Goal: Check status: Check status

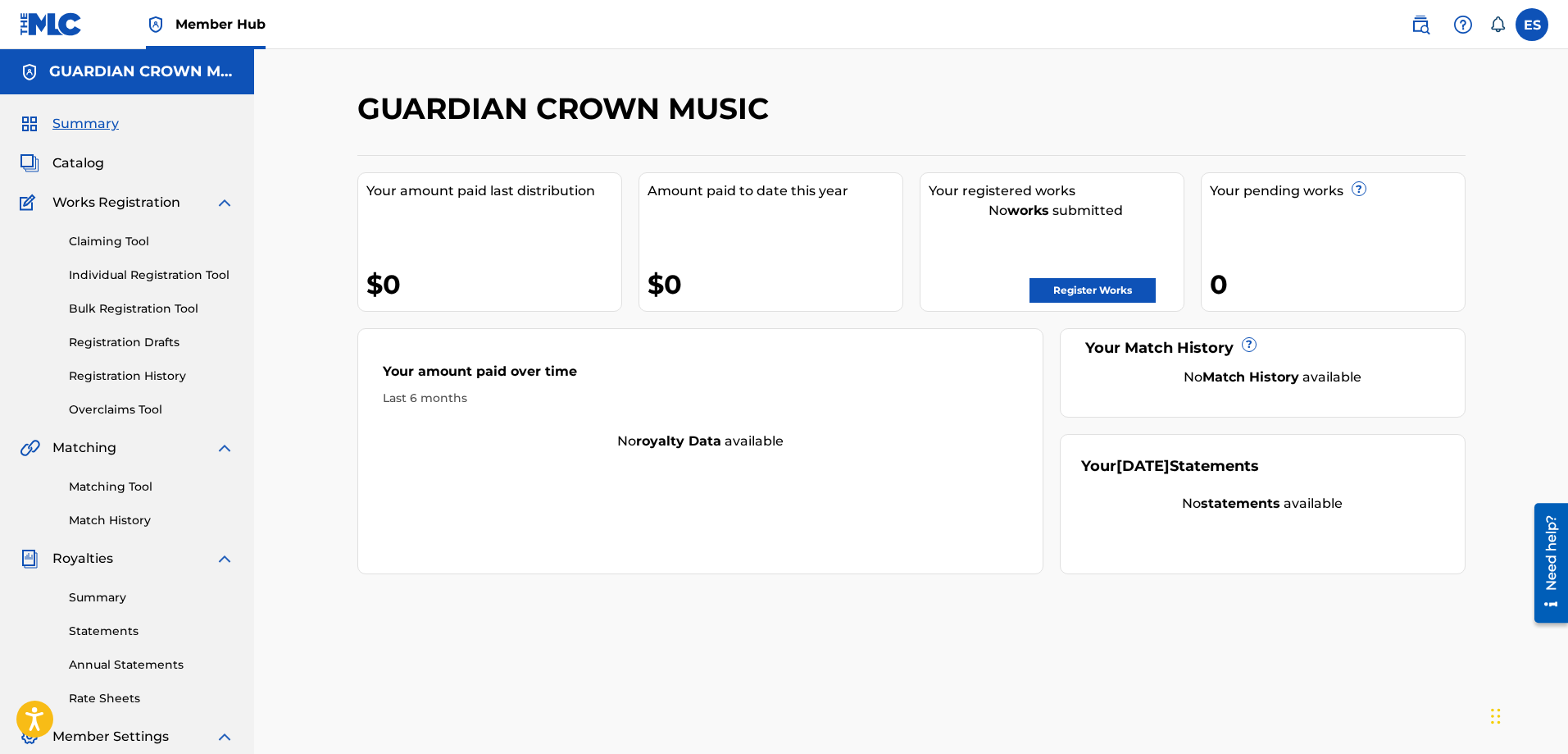
click at [1077, 635] on div "GUARDIAN CROWN MUSIC Your amount paid last distribution $0 Amount paid to date …" at bounding box center [912, 514] width 1148 height 848
click at [150, 373] on link "Registration History" at bounding box center [152, 376] width 166 height 18
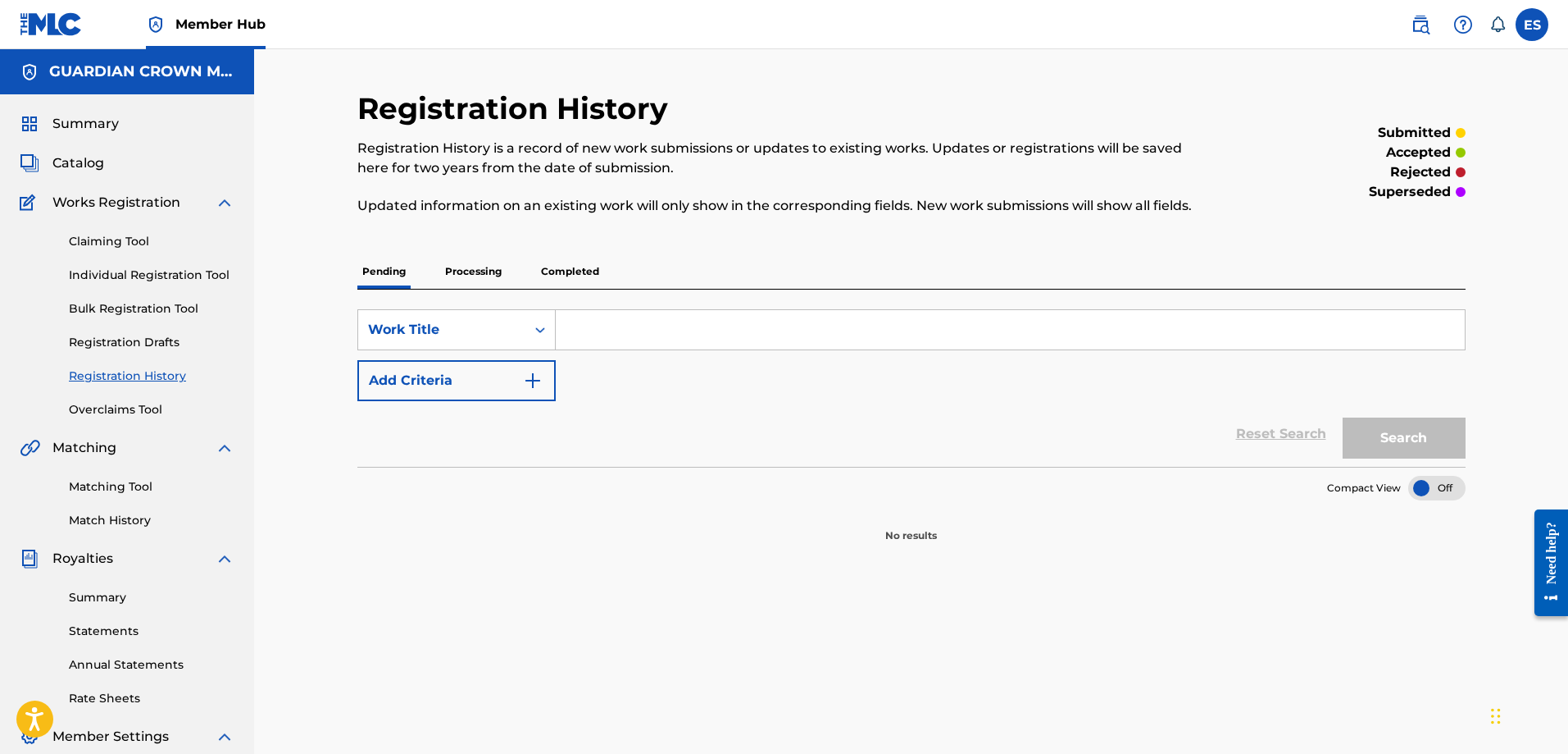
click at [470, 264] on p "Processing" at bounding box center [473, 271] width 66 height 34
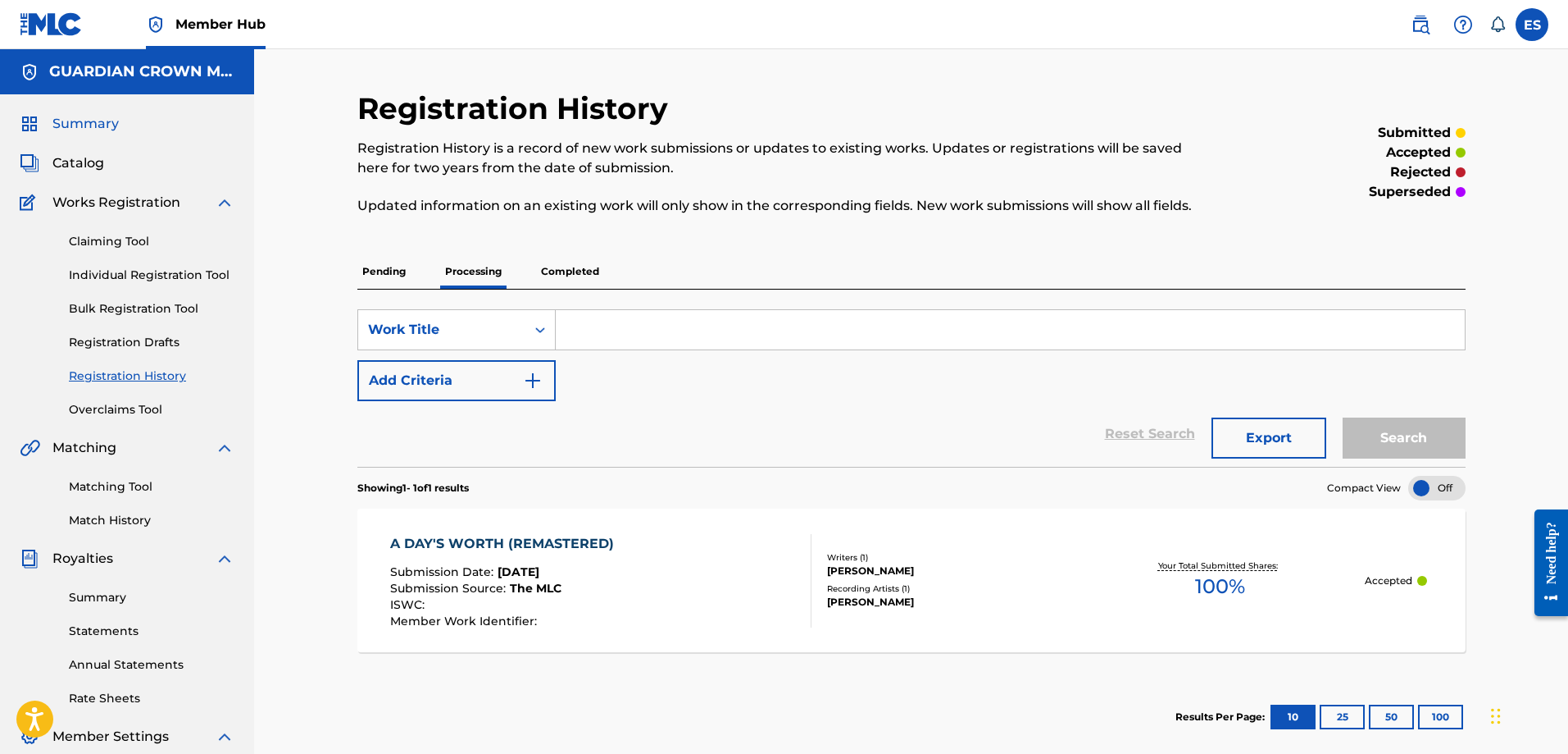
click at [60, 121] on span "Summary" at bounding box center [85, 124] width 66 height 19
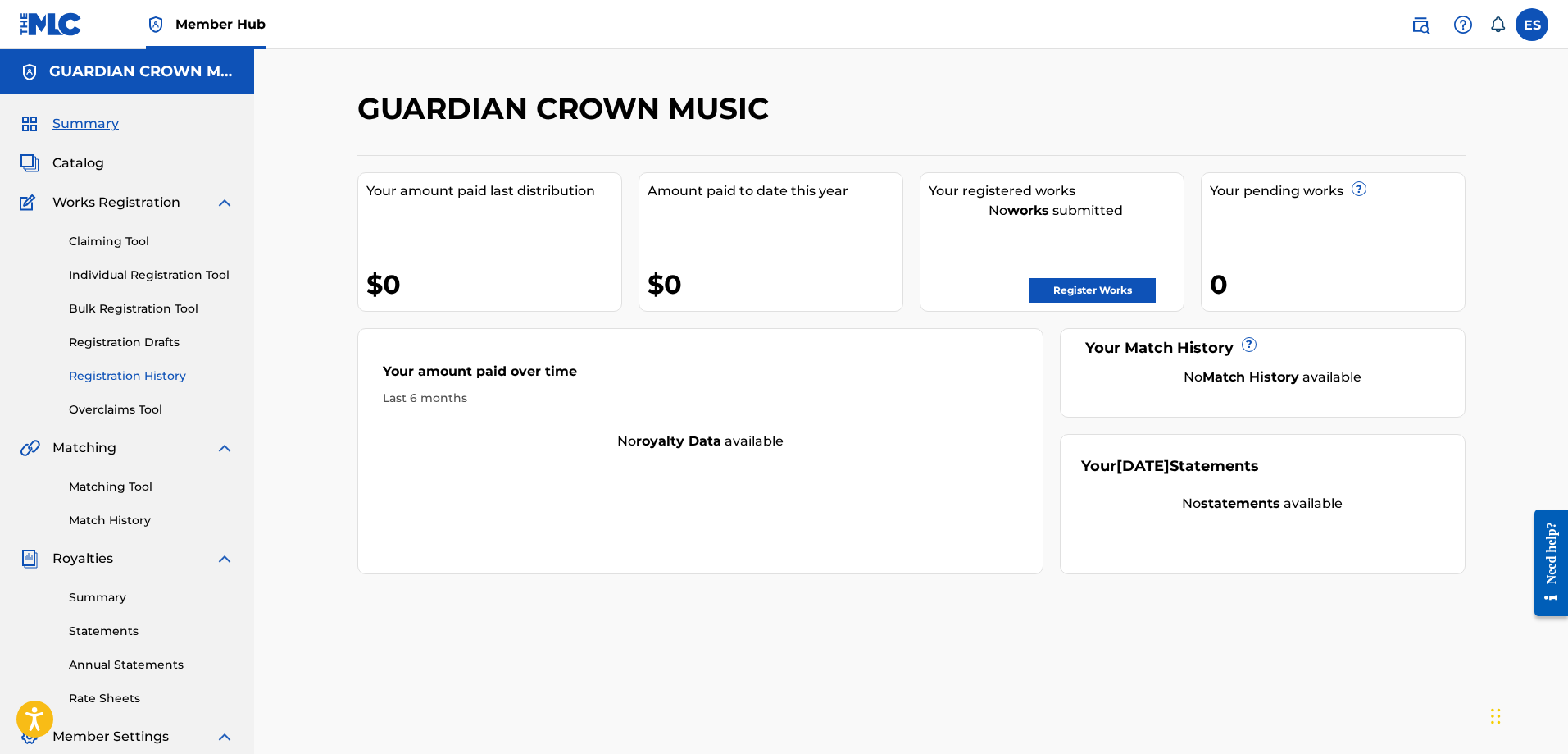
click at [138, 379] on link "Registration History" at bounding box center [152, 376] width 166 height 18
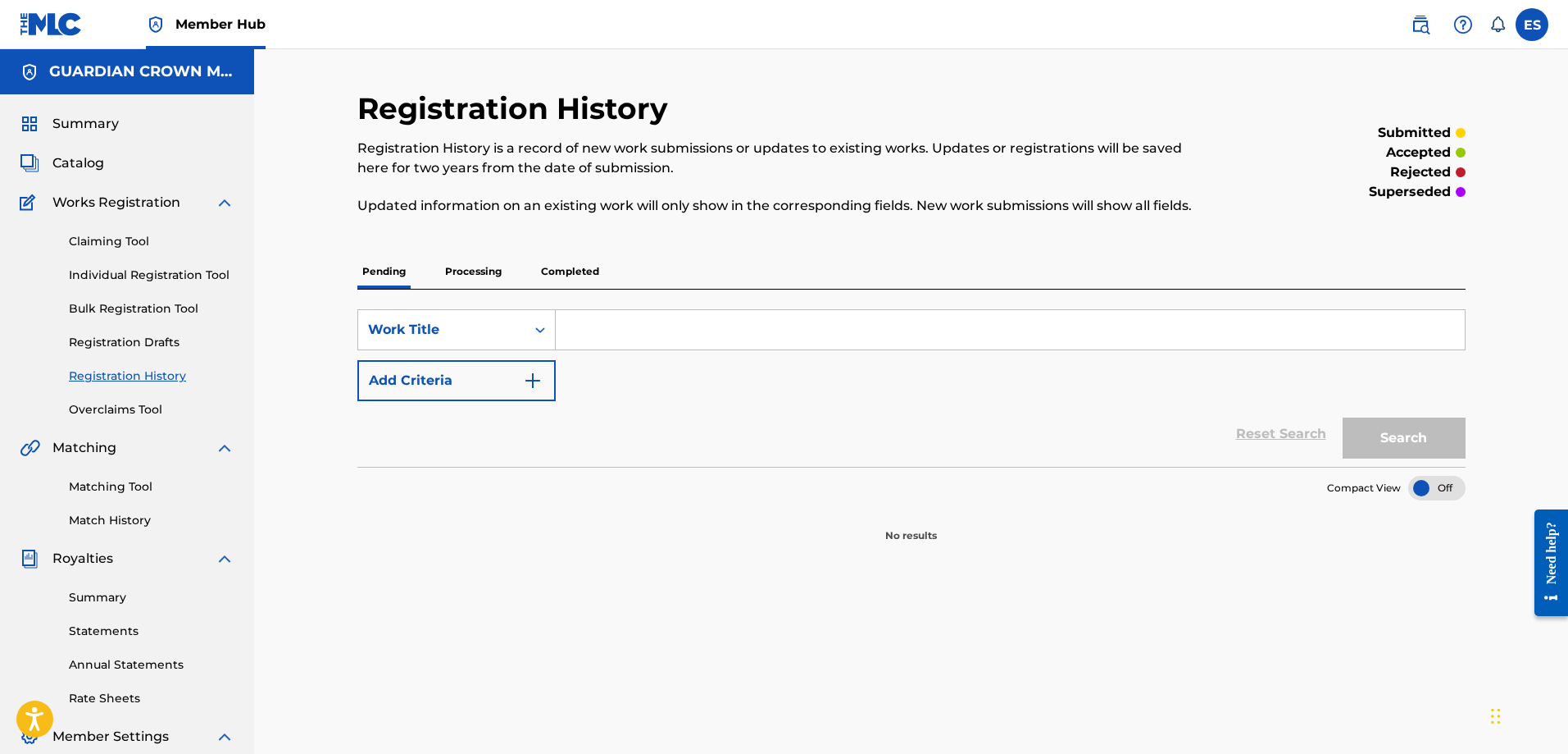
click at [454, 268] on p "Processing" at bounding box center [473, 271] width 66 height 34
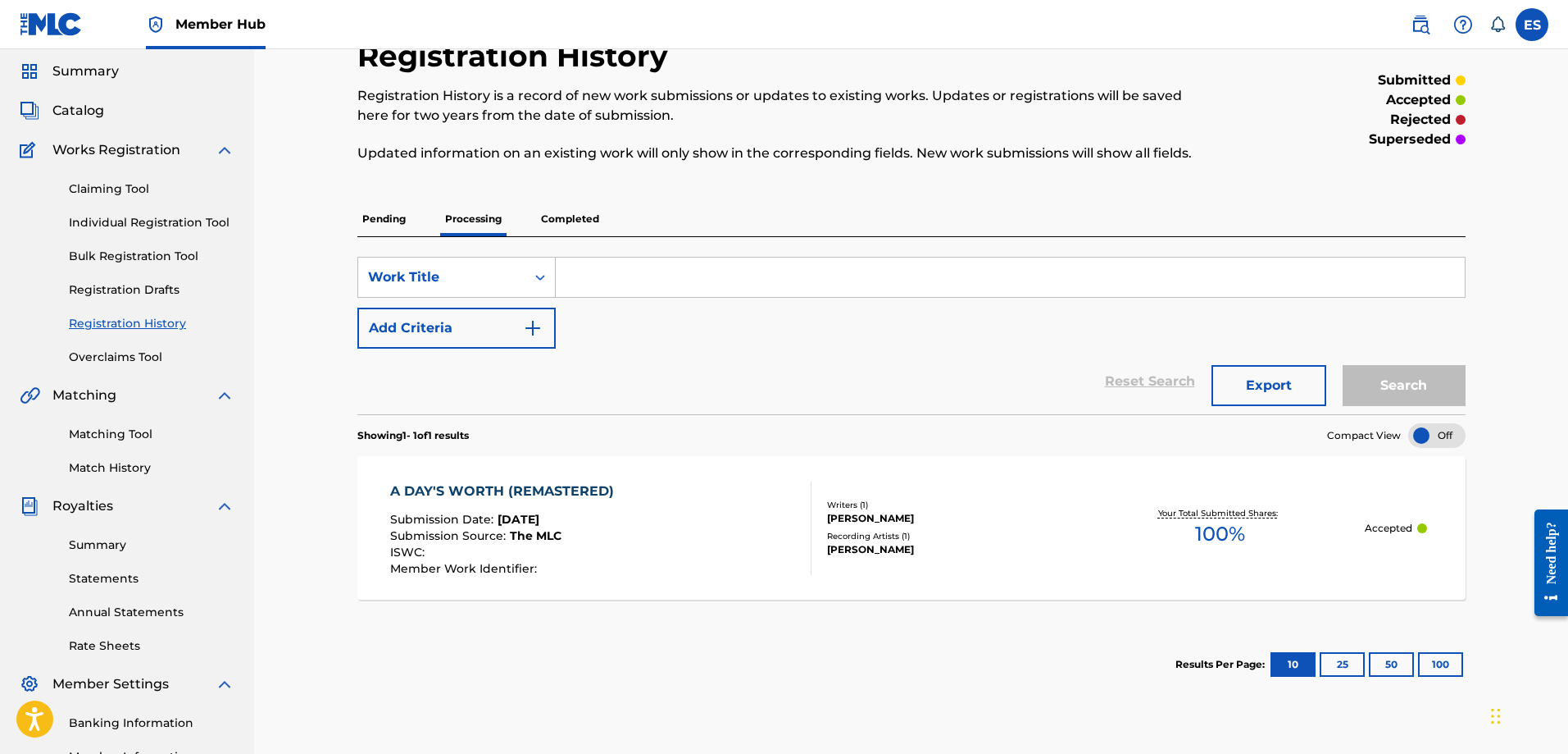
scroll to position [82, 0]
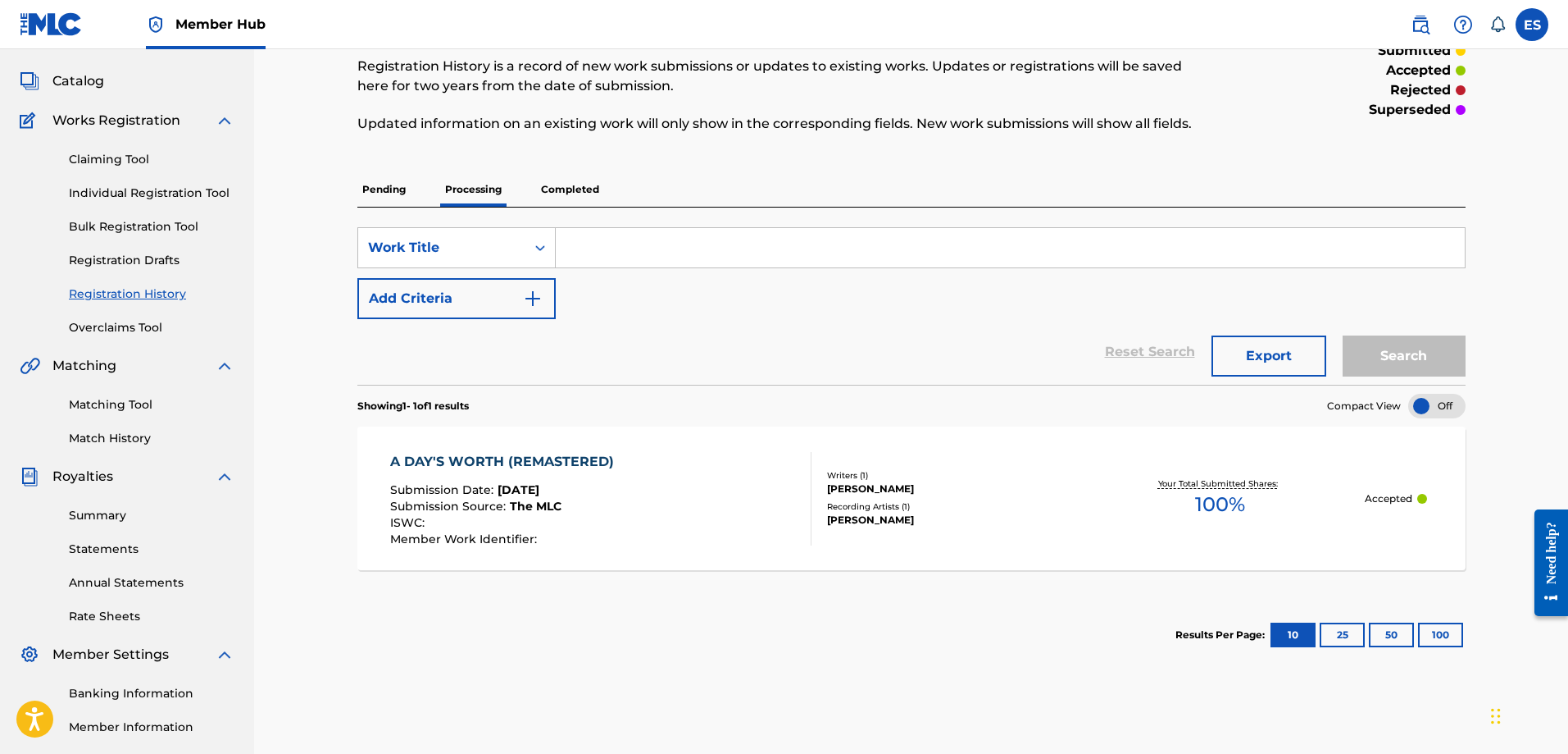
click at [983, 615] on section "Results Per Page: 10 25 50 100" at bounding box center [912, 634] width 1108 height 77
click at [761, 502] on div "A DAY'S WORTH (REMASTERED) Submission Date : Sep 26, 2025 Submission Source : T…" at bounding box center [601, 499] width 422 height 94
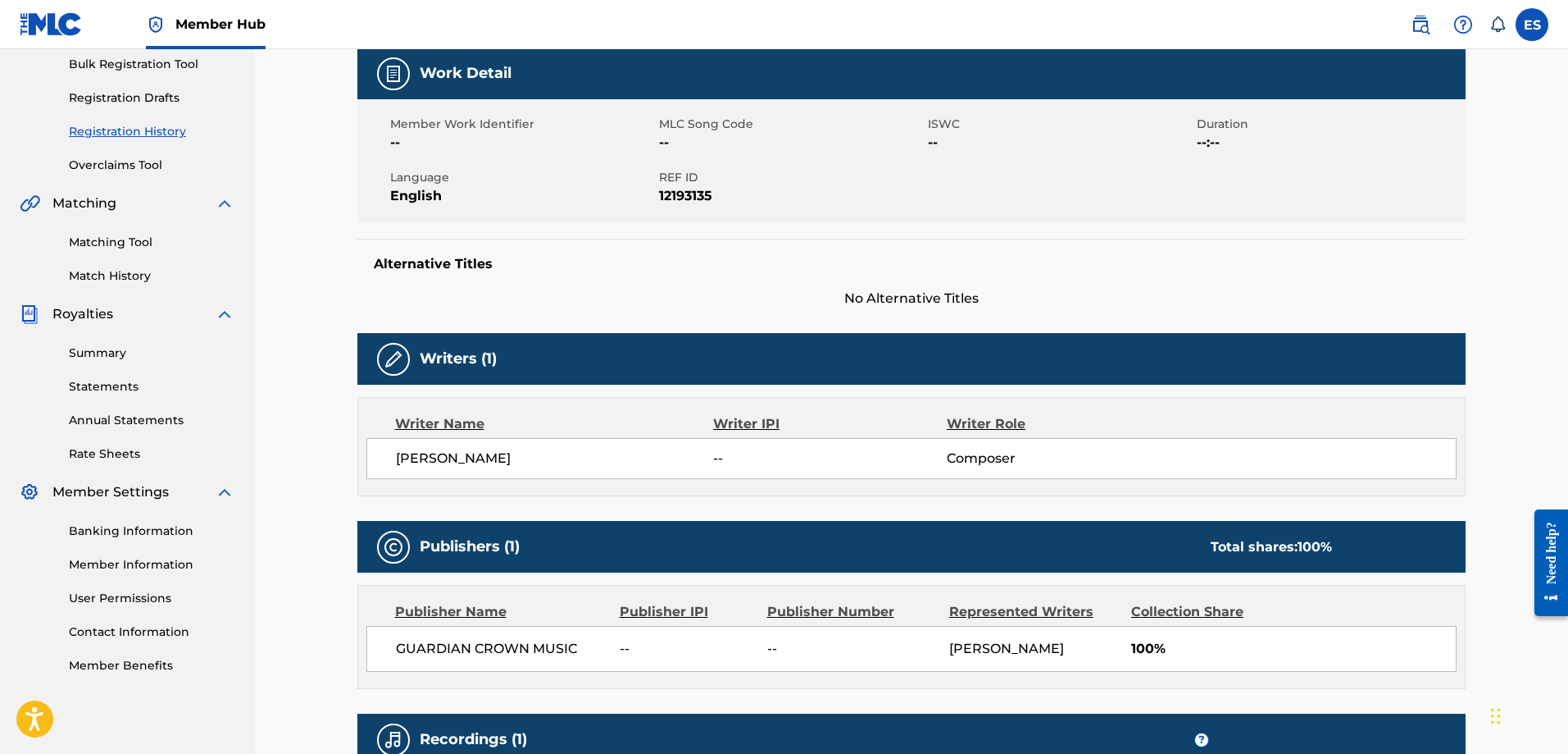
scroll to position [246, 0]
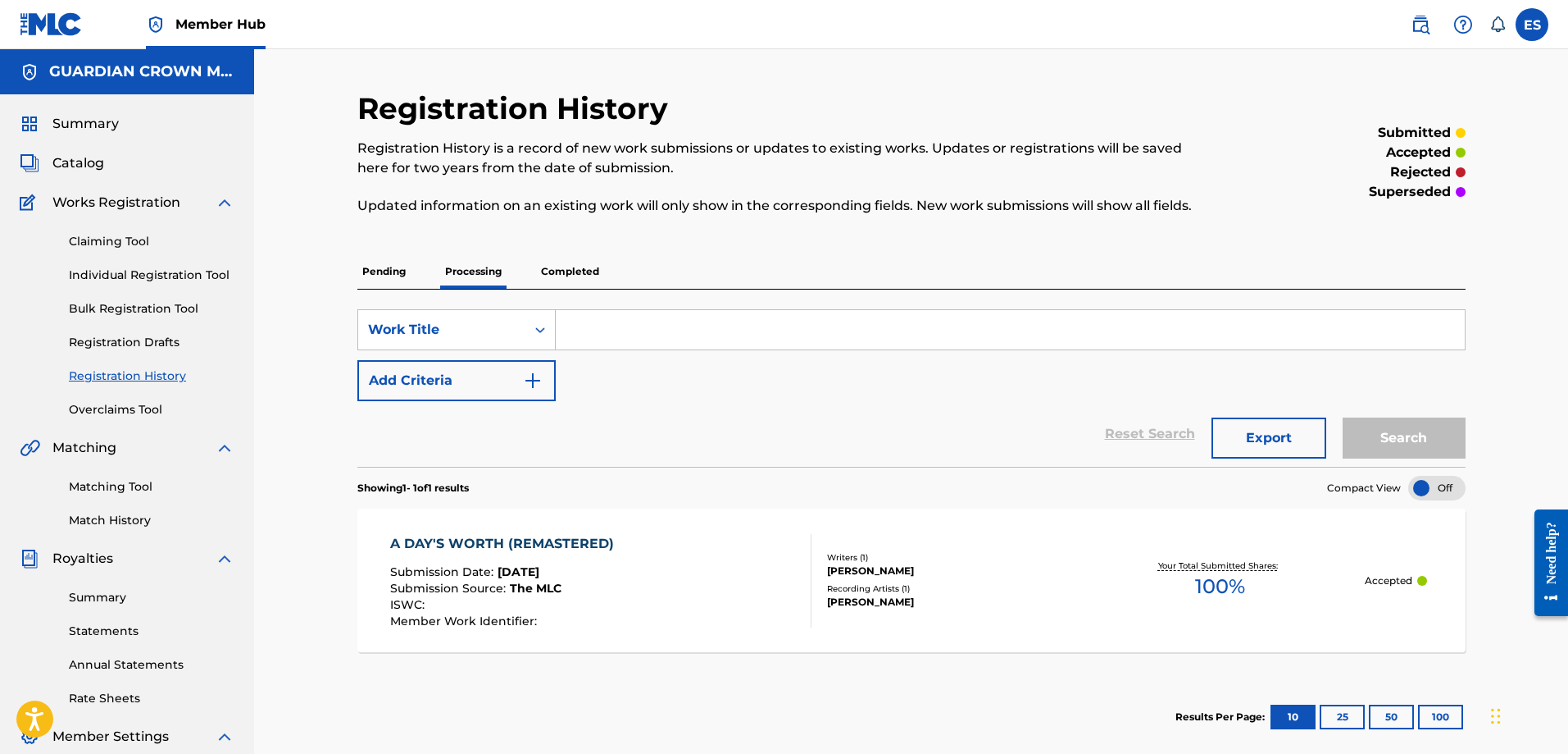
click at [572, 276] on p "Completed" at bounding box center [570, 271] width 68 height 34
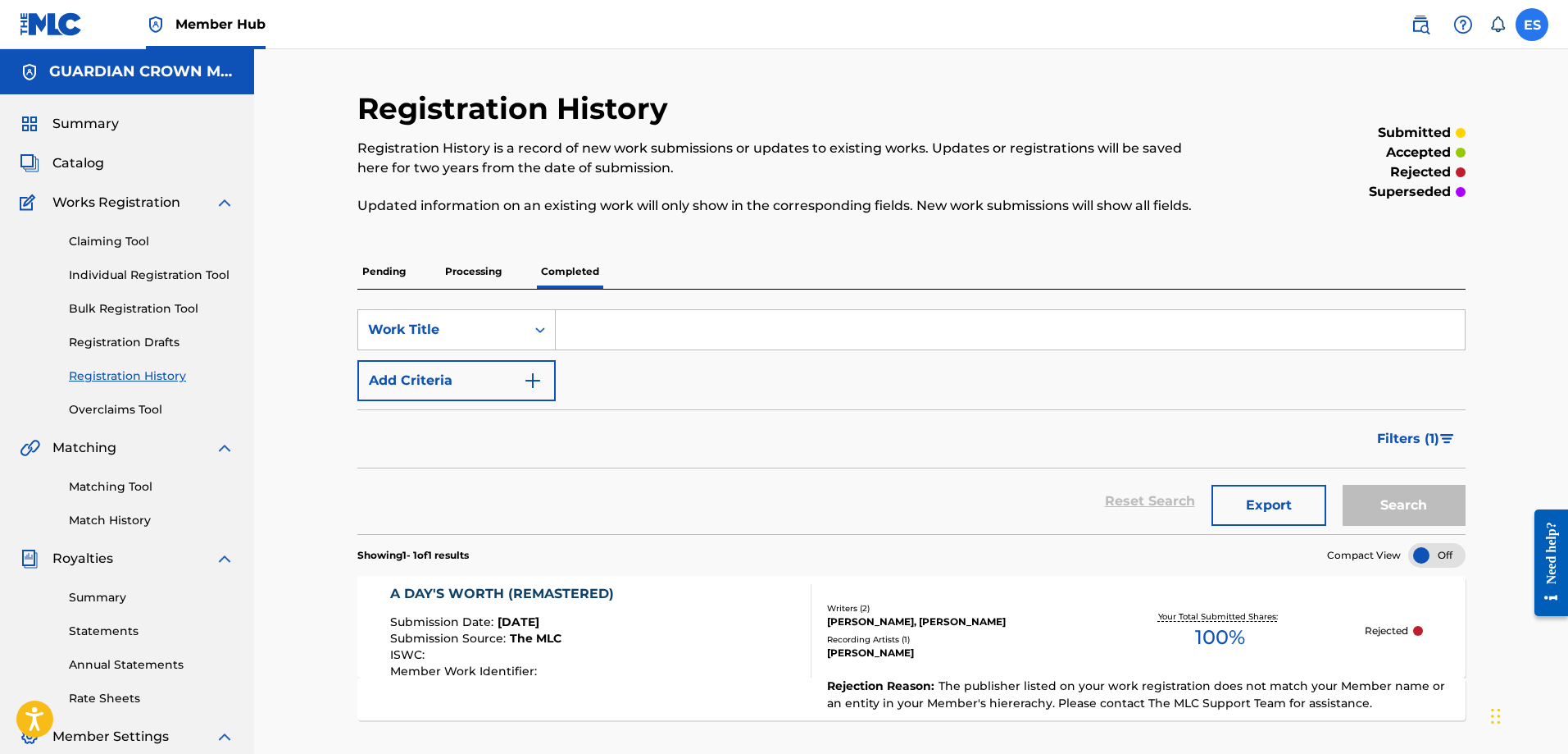
click at [1530, 26] on label at bounding box center [1532, 24] width 33 height 33
click at [1532, 25] on input "ES Edward Stephens Jr prioritybusinessvip@gmail.com Notification Preferences Pr…" at bounding box center [1532, 25] width 0 height 0
